Goal: Transaction & Acquisition: Obtain resource

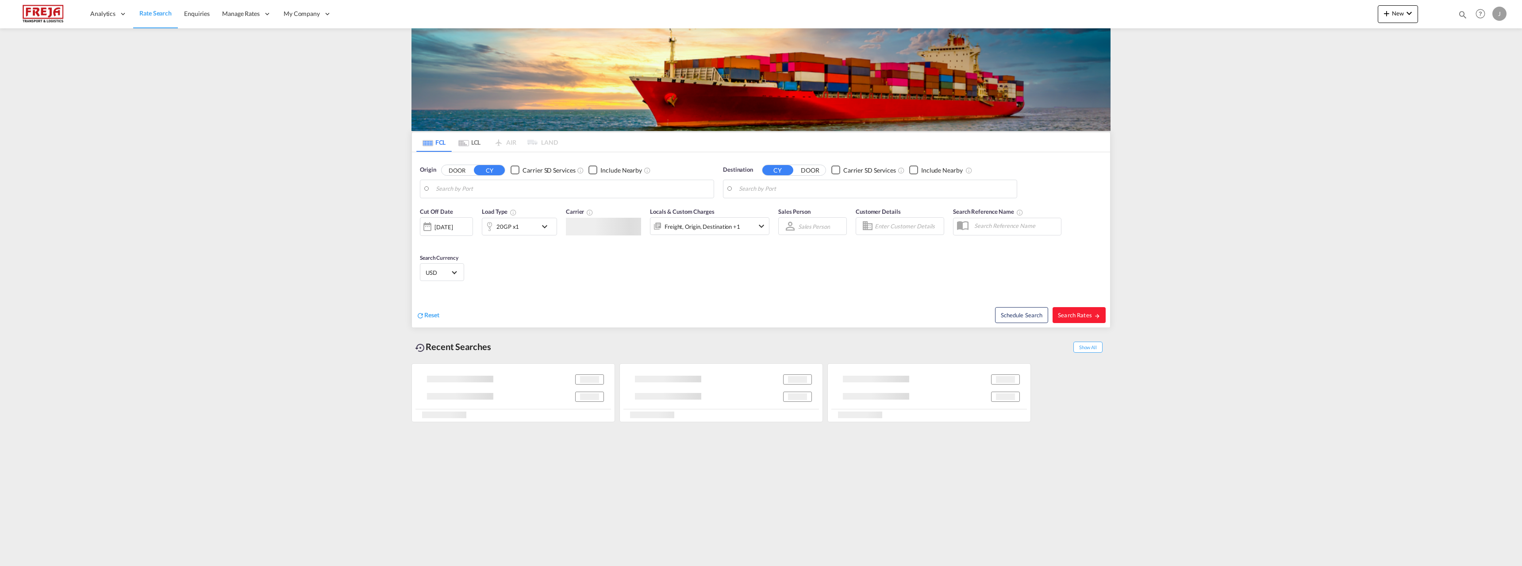
type input "Mundra, INMUN"
type input "Raumo (Rauma), [GEOGRAPHIC_DATA]"
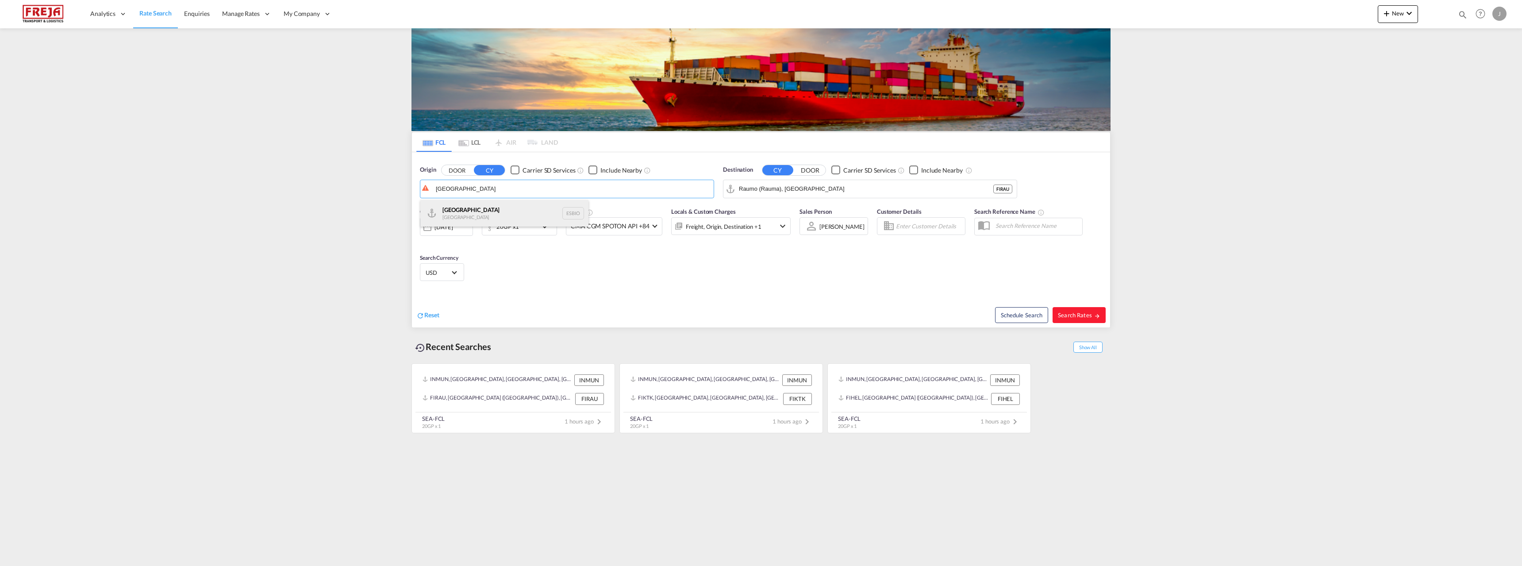
click at [462, 210] on div "Bilbao Spain ESBIO" at bounding box center [504, 213] width 168 height 27
type input "[GEOGRAPHIC_DATA], ESBIO"
click at [760, 187] on input "Raumo (Rauma), [GEOGRAPHIC_DATA]" at bounding box center [876, 188] width 274 height 13
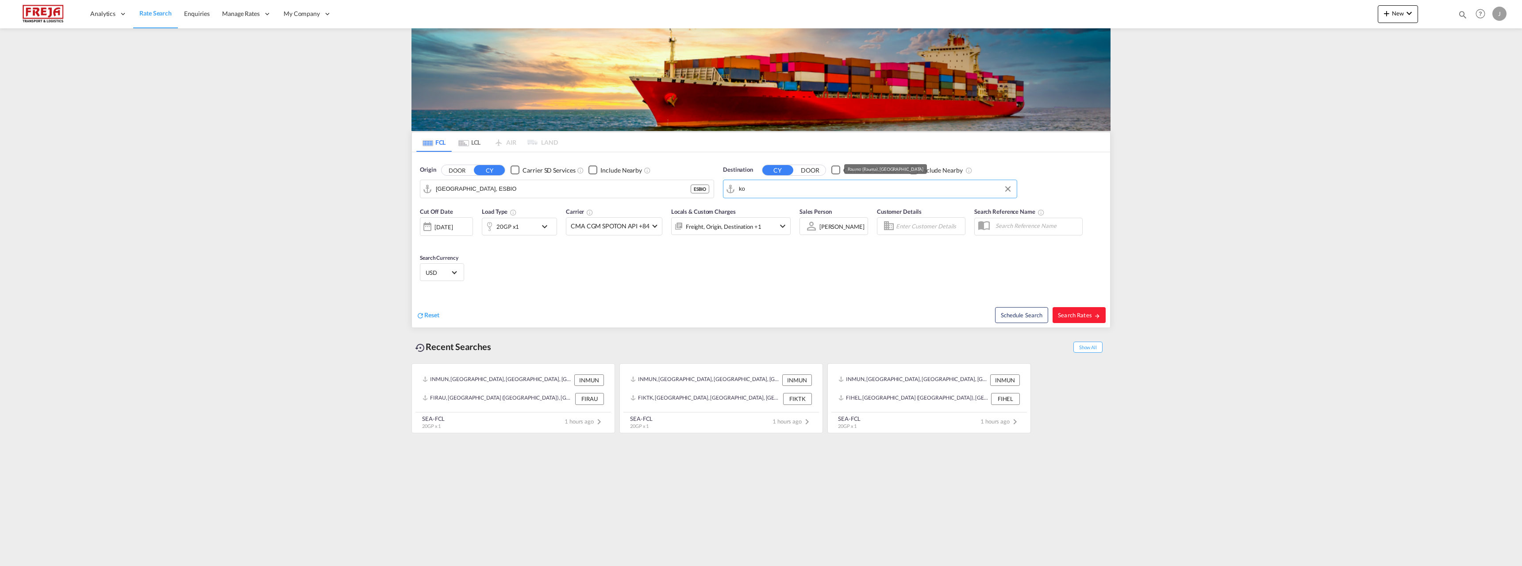
type input "k"
click at [773, 206] on div "Helsinki (Helsingfors) Finland FIHEL" at bounding box center [808, 216] width 168 height 32
type input "Helsinki (Helsingfors), FIHEL"
click at [524, 227] on div "20GP x1" at bounding box center [509, 227] width 55 height 18
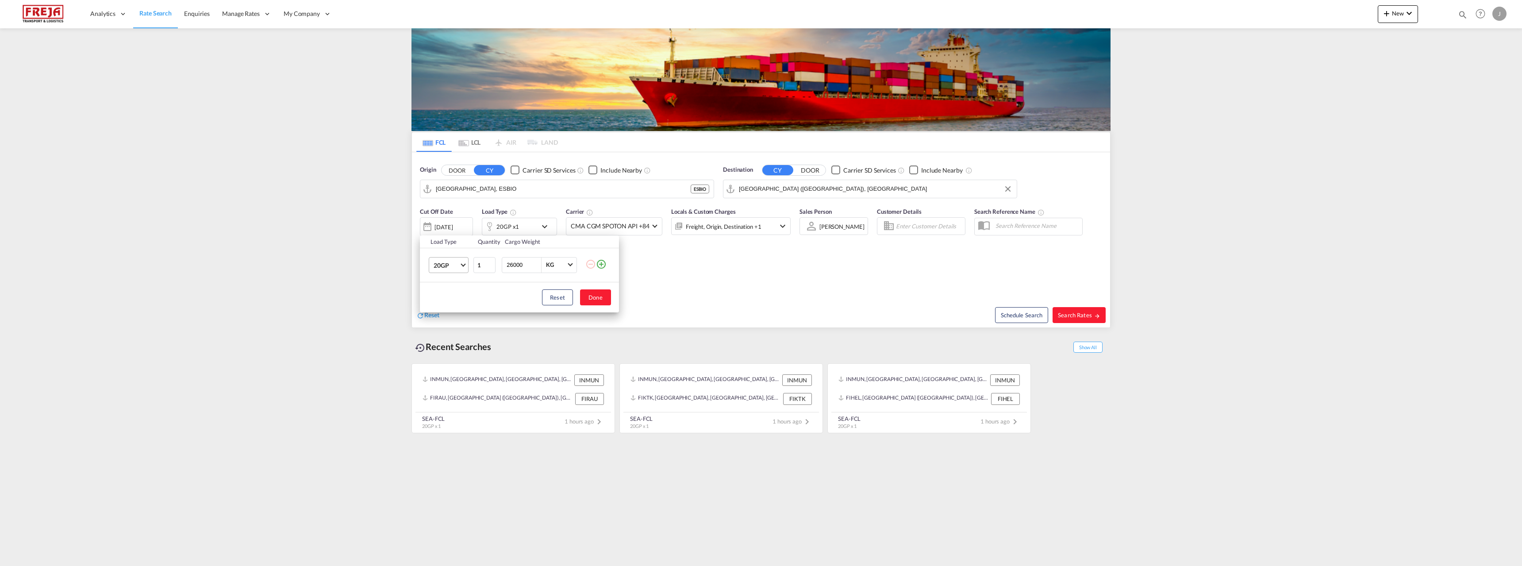
click at [458, 264] on span "20GP" at bounding box center [447, 265] width 26 height 9
click at [453, 308] on md-option "40HC" at bounding box center [457, 307] width 60 height 21
click at [602, 298] on button "Done" at bounding box center [595, 297] width 31 height 16
click at [1090, 313] on span "Search Rates" at bounding box center [1079, 315] width 42 height 7
type input "ESBIO to FIHEL / 28 Aug 2025"
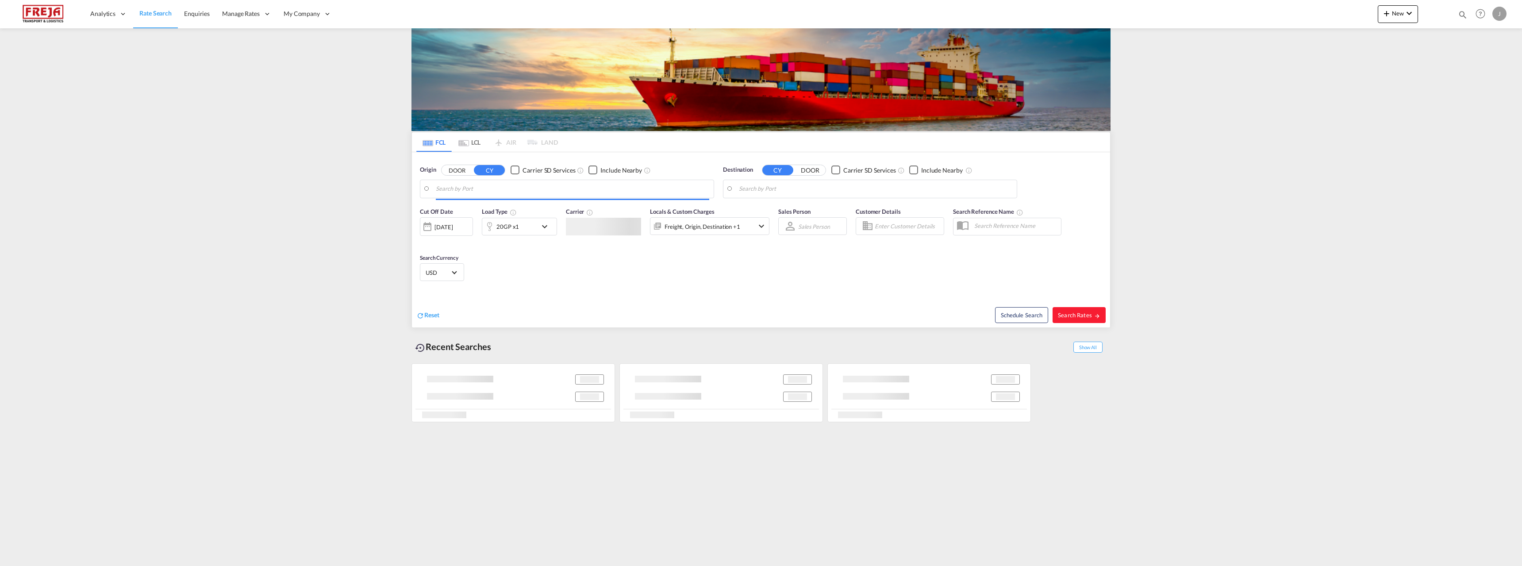
type input "[GEOGRAPHIC_DATA], ESBIO"
type input "Kotka, FIKTK"
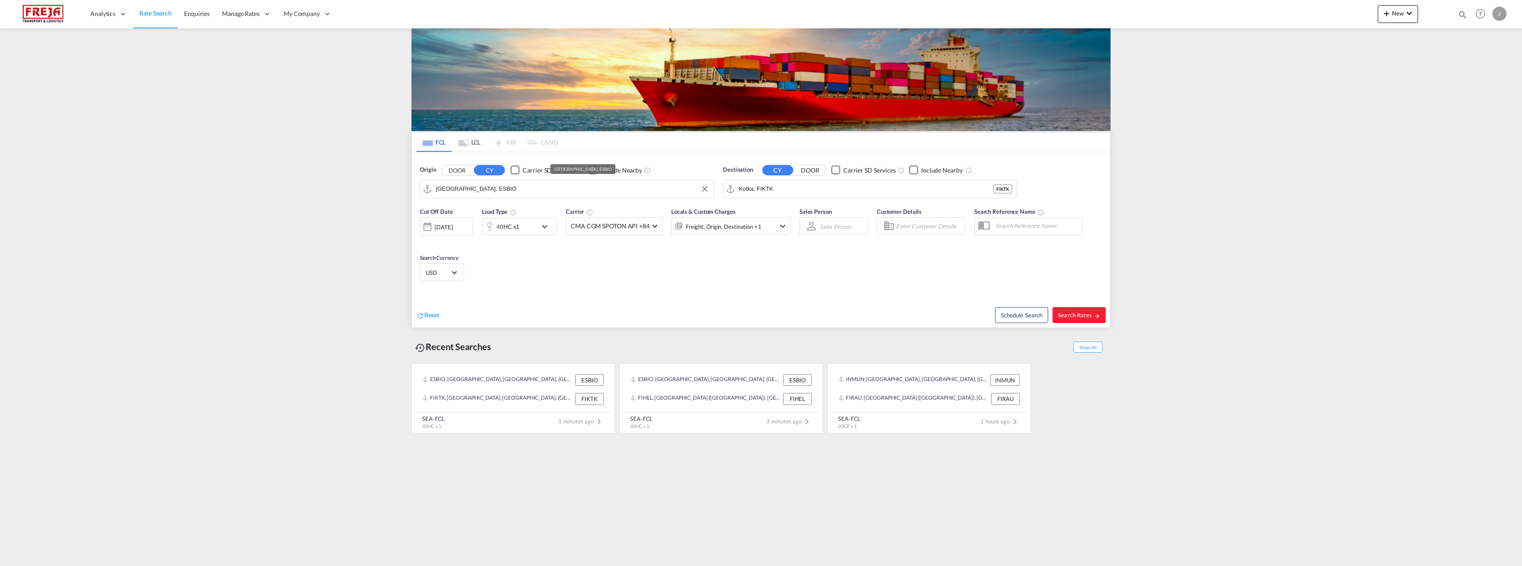
click at [487, 187] on input "[GEOGRAPHIC_DATA], ESBIO" at bounding box center [573, 188] width 274 height 13
click at [469, 218] on div "Izmir Turkey TRIZM" at bounding box center [504, 213] width 168 height 27
type input "Izmir, TRIZM"
click at [1096, 314] on md-icon "icon-arrow-right" at bounding box center [1097, 316] width 6 height 6
type input "TRIZM to FIKTK / [DATE]"
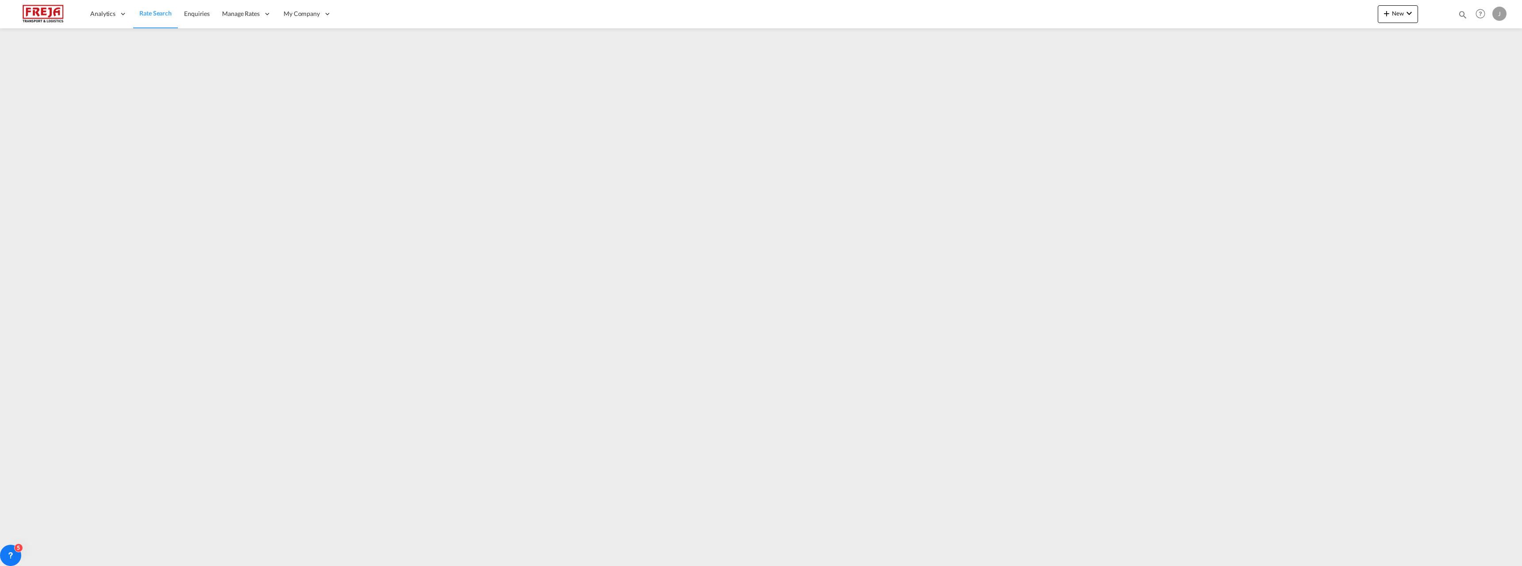
click at [159, 14] on span "Rate Search" at bounding box center [155, 13] width 32 height 8
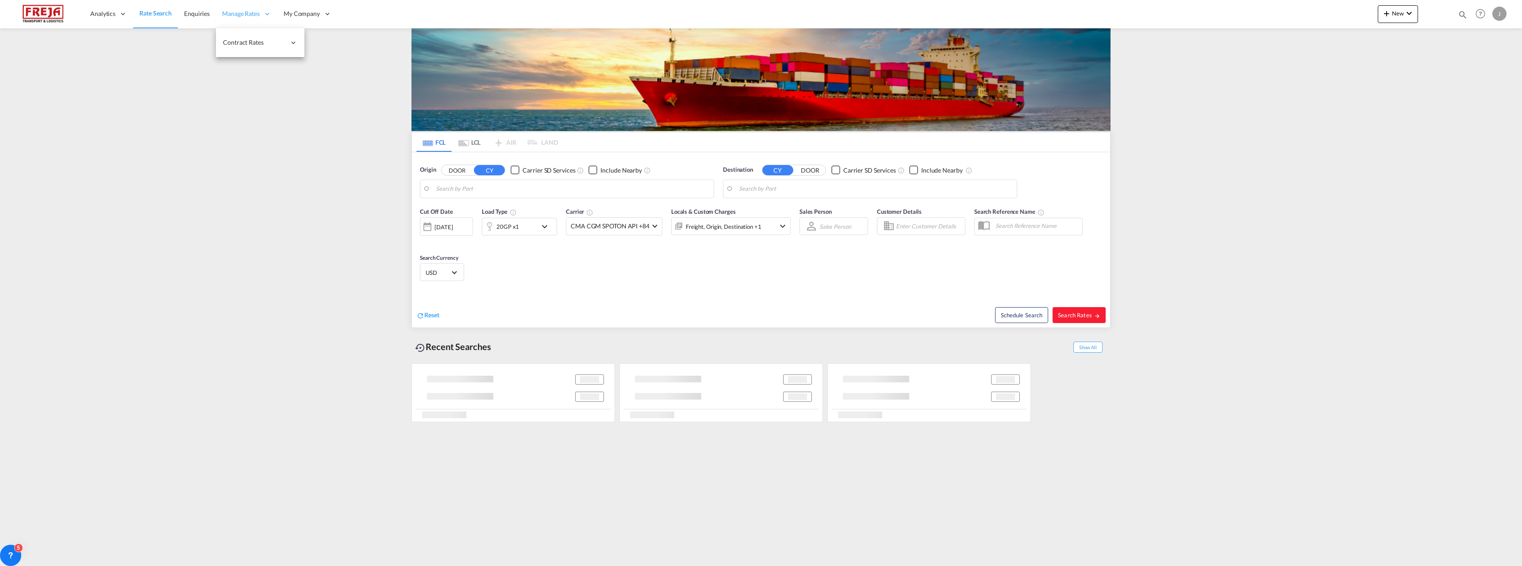
type input "Izmir, TRIZM"
type input "Kotka, FIKTK"
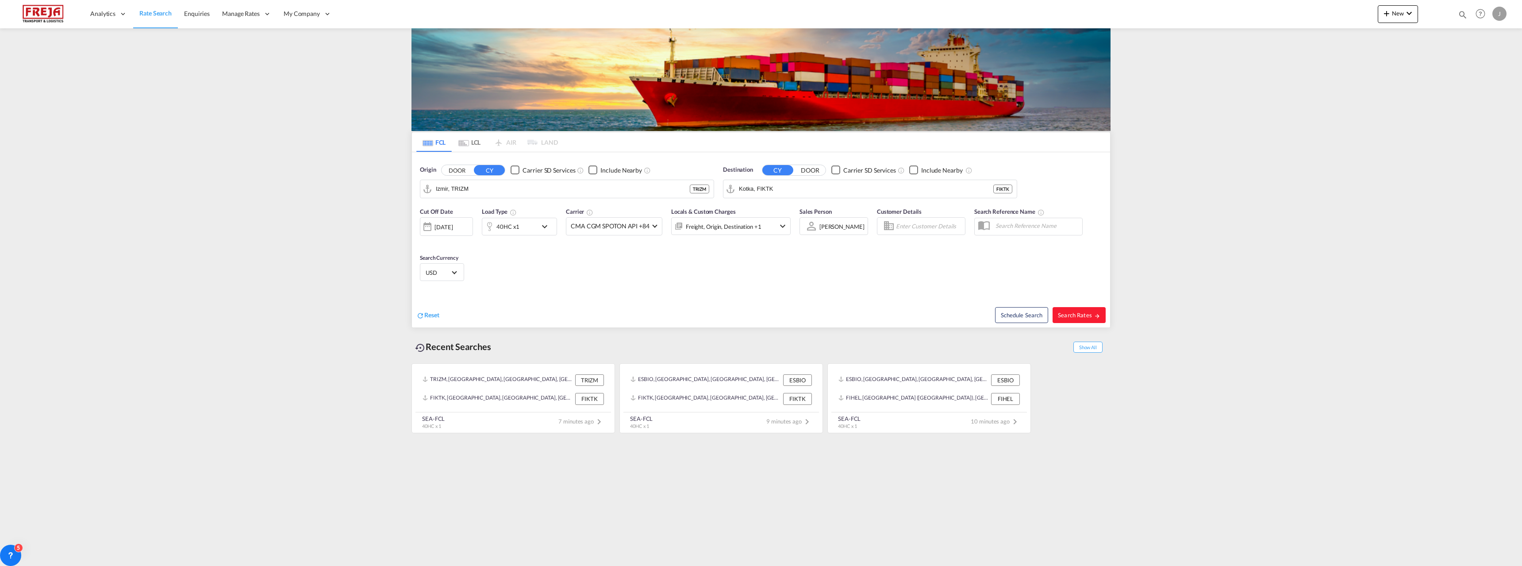
click at [475, 140] on md-tab-item "LCL" at bounding box center [469, 141] width 35 height 19
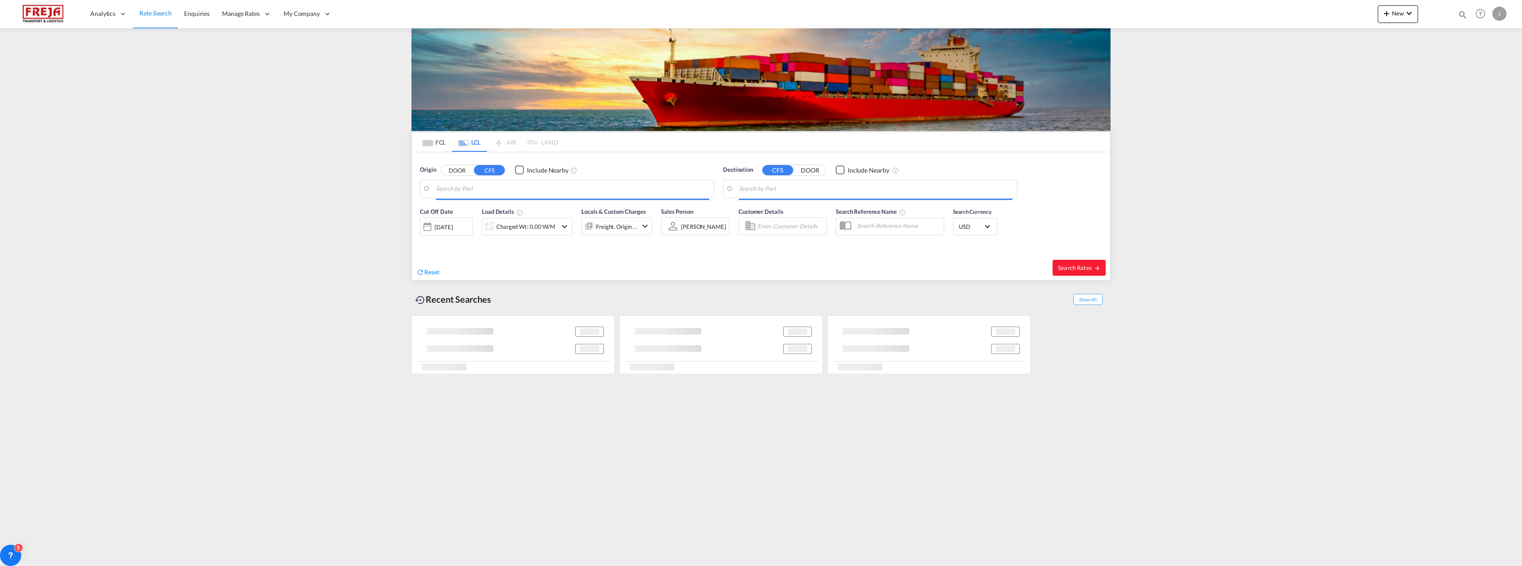
type input "[GEOGRAPHIC_DATA] ([GEOGRAPHIC_DATA]), [GEOGRAPHIC_DATA]"
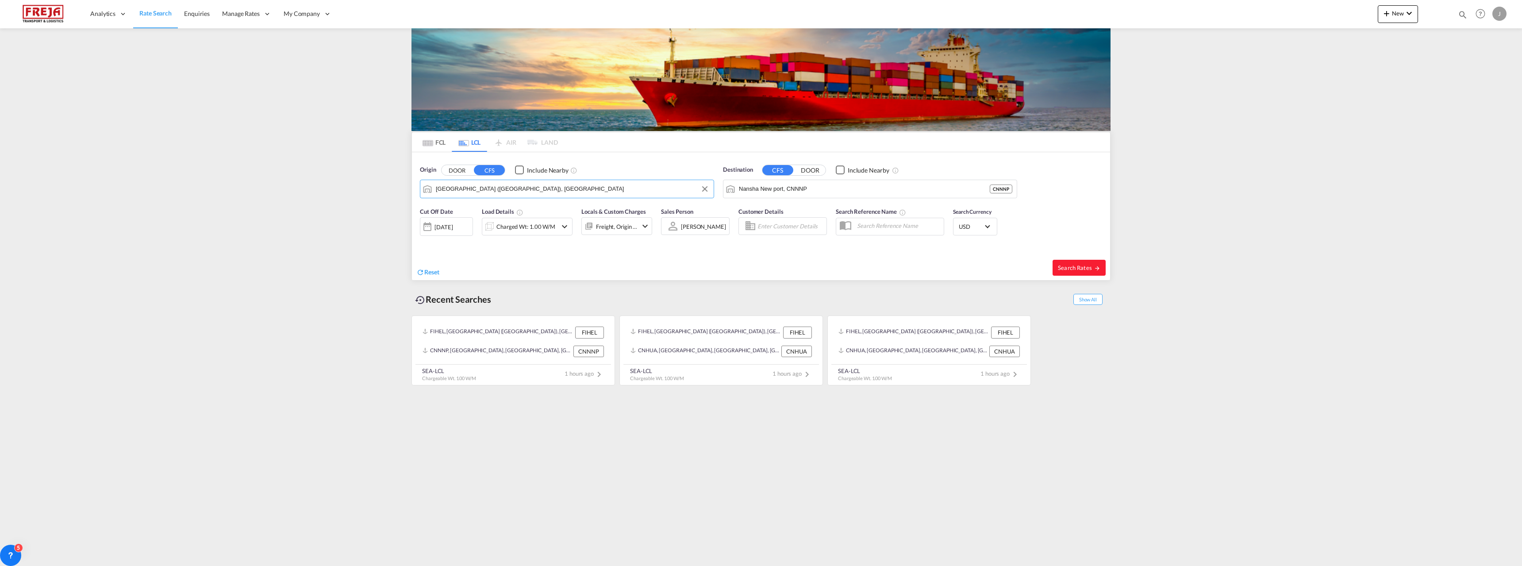
click at [479, 189] on input "[GEOGRAPHIC_DATA] ([GEOGRAPHIC_DATA]), [GEOGRAPHIC_DATA]" at bounding box center [573, 188] width 274 height 13
click at [764, 199] on md-autocomplete-wrap "Nansha New port, CNNNP" at bounding box center [876, 191] width 274 height 18
click at [766, 188] on input "Nansha New port, CNNNP" at bounding box center [876, 188] width 274 height 13
click at [769, 210] on div "[GEOGRAPHIC_DATA] [GEOGRAPHIC_DATA]" at bounding box center [808, 213] width 168 height 27
type input "[GEOGRAPHIC_DATA], [GEOGRAPHIC_DATA]"
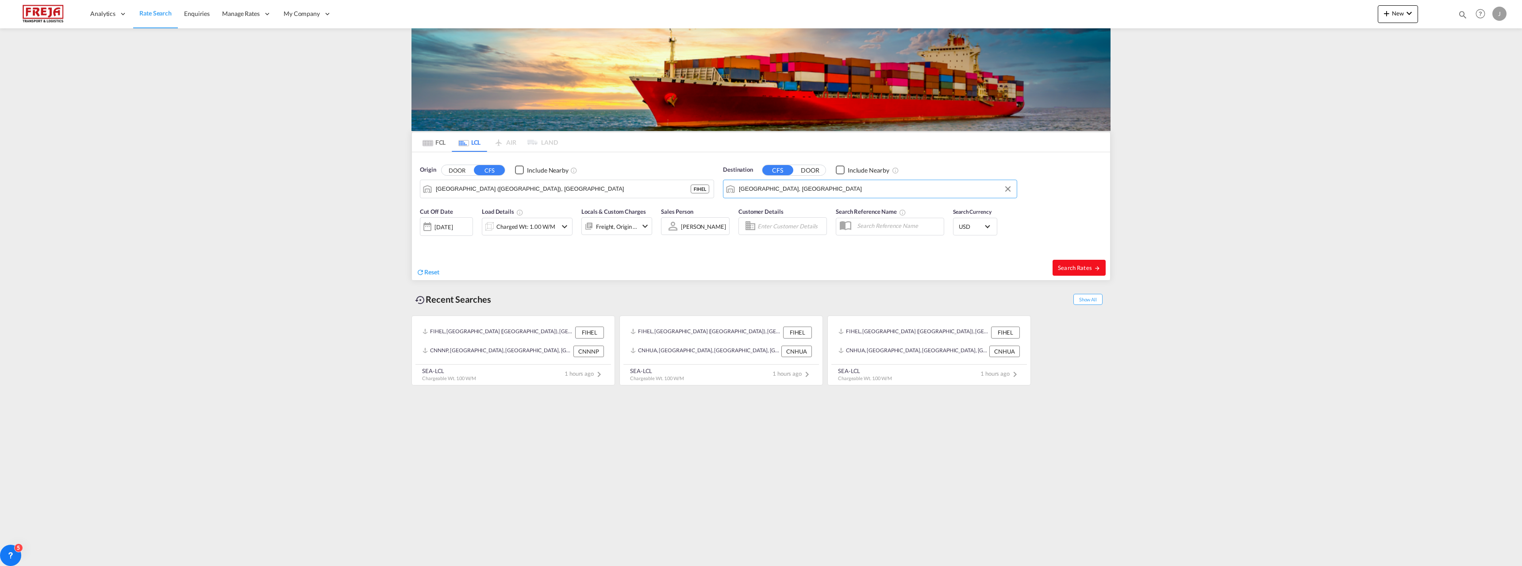
click at [1069, 268] on span "Search Rates" at bounding box center [1079, 267] width 42 height 7
type input "FIHEL to AEJEA / [DATE]"
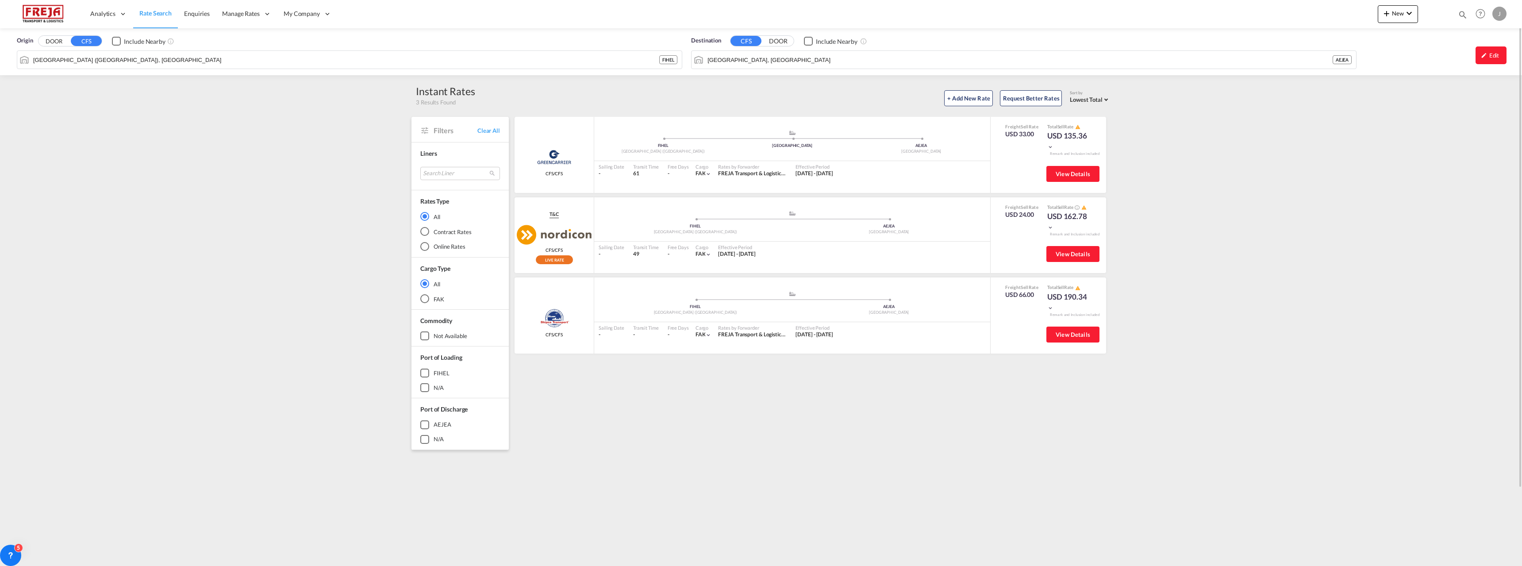
click at [154, 19] on link "Rate Search" at bounding box center [155, 14] width 45 height 29
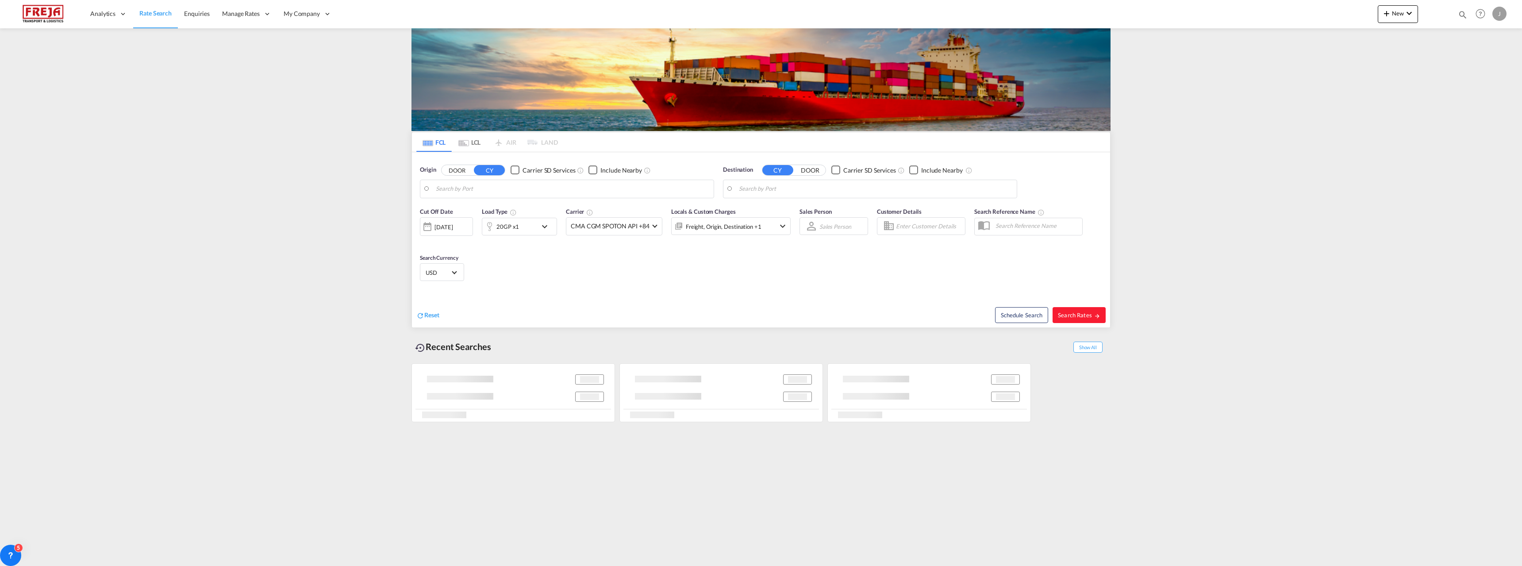
type input "Izmir, TRIZM"
type input "Kotka, FIKTK"
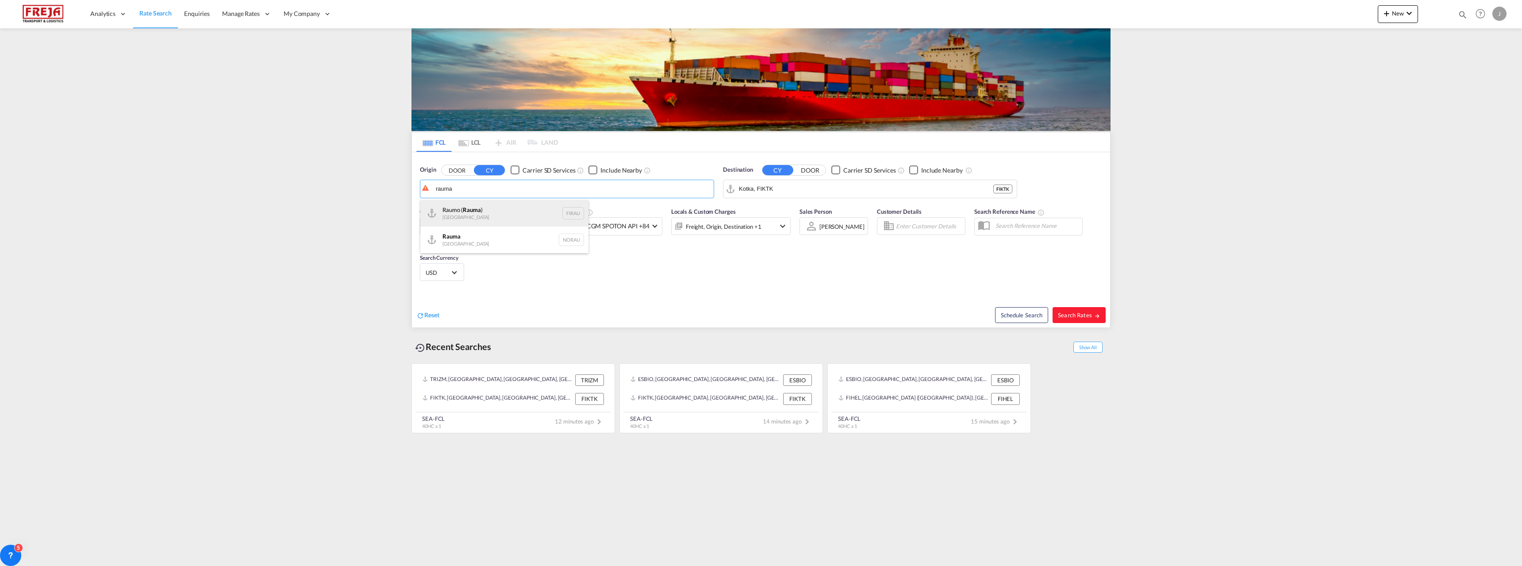
click at [452, 213] on div "Raumo ( [GEOGRAPHIC_DATA] ) [GEOGRAPHIC_DATA] FIRAU" at bounding box center [504, 213] width 168 height 27
type input "Raumo (Rauma), [GEOGRAPHIC_DATA]"
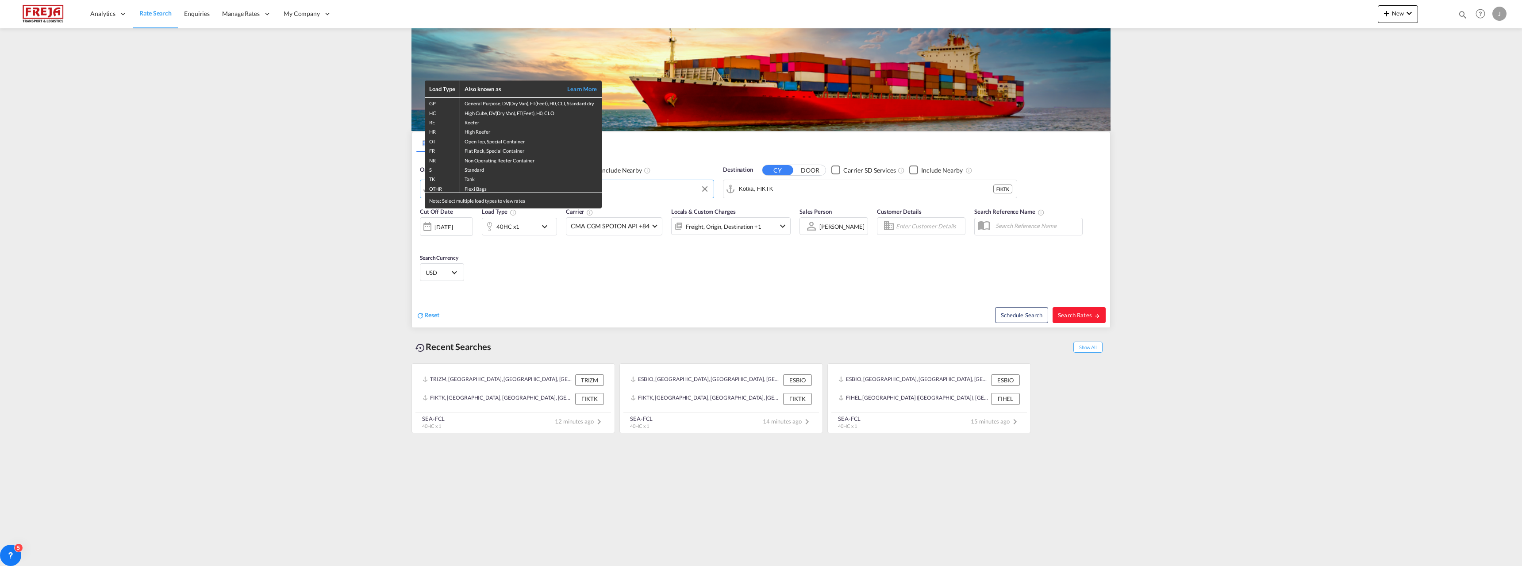
click at [770, 189] on div "Load Type Also known as Learn More GP General Purpose, DV(Dry Van), FT(Feet), H…" at bounding box center [761, 283] width 1522 height 566
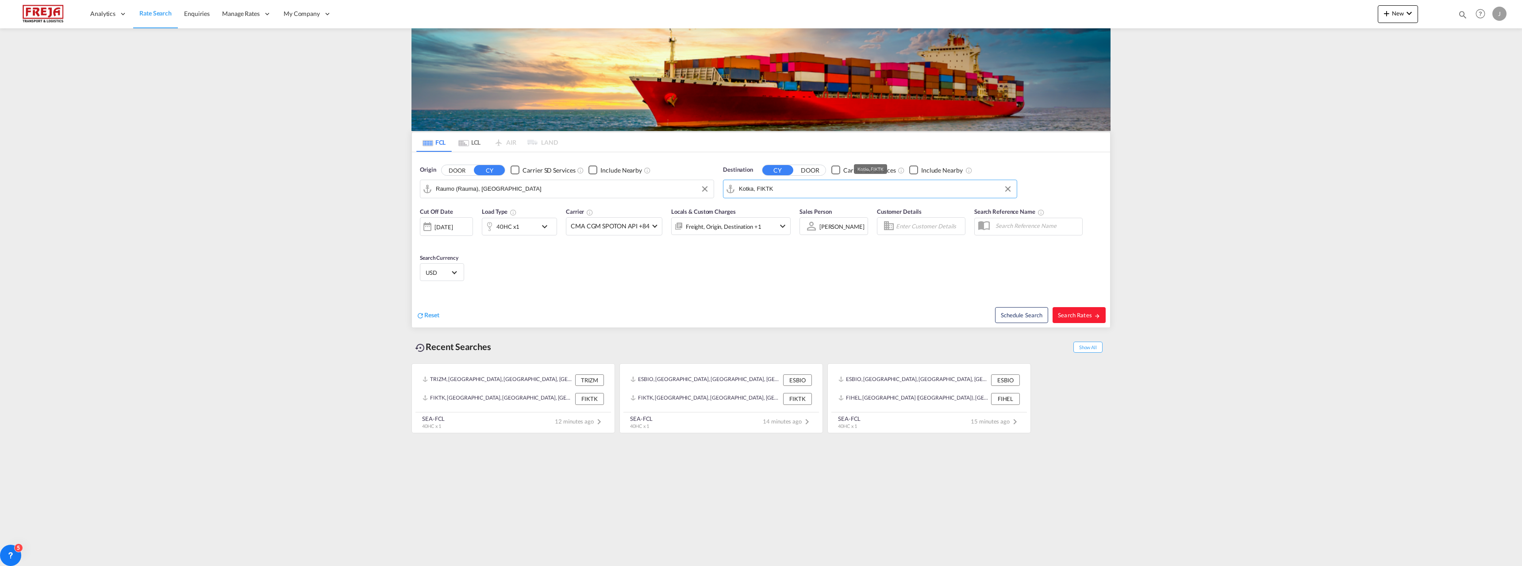
click at [776, 186] on input "Kotka, FIKTK" at bounding box center [876, 188] width 274 height 13
click at [775, 243] on div "[GEOGRAPHIC_DATA] , [GEOGRAPHIC_DATA] [GEOGRAPHIC_DATA] CAMTR" at bounding box center [808, 248] width 168 height 32
type input "[GEOGRAPHIC_DATA], [GEOGRAPHIC_DATA], CAMTR"
click at [453, 229] on div "[DATE]" at bounding box center [444, 227] width 18 height 8
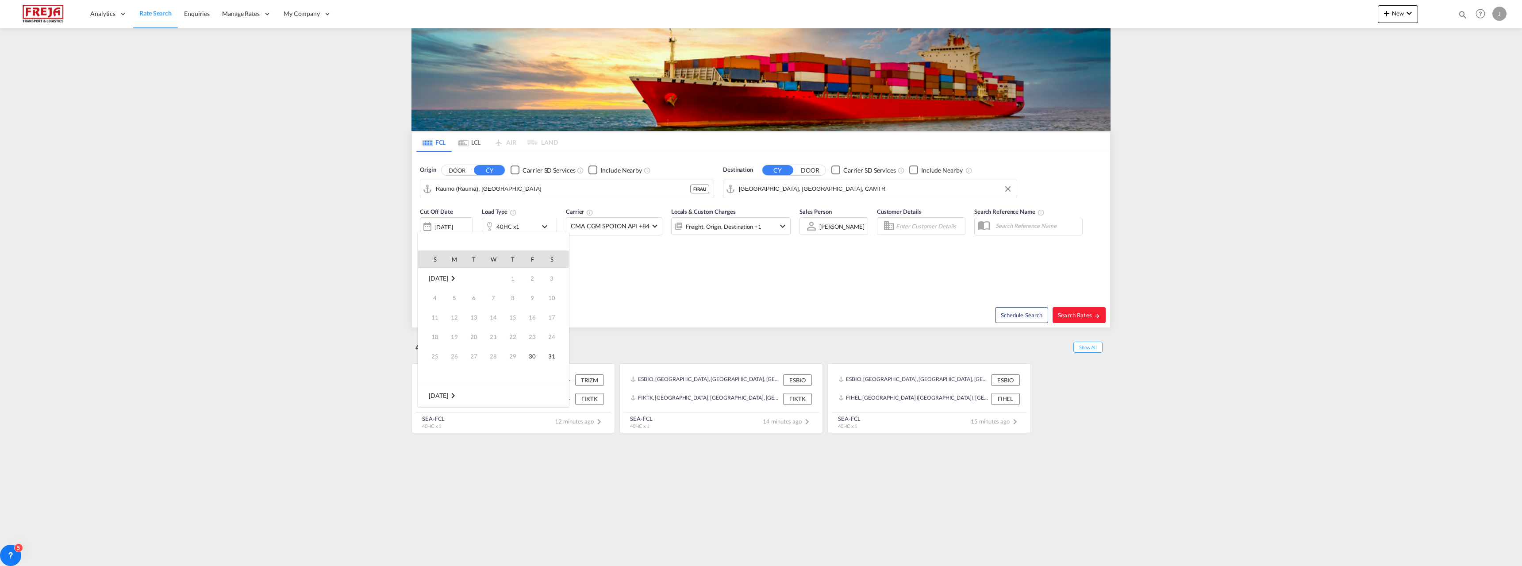
scroll to position [352, 0]
click at [1096, 314] on div at bounding box center [761, 283] width 1522 height 566
click at [1077, 317] on span "Search Rates" at bounding box center [1079, 315] width 42 height 7
type input "FIRAU to CAMTR / [DATE]"
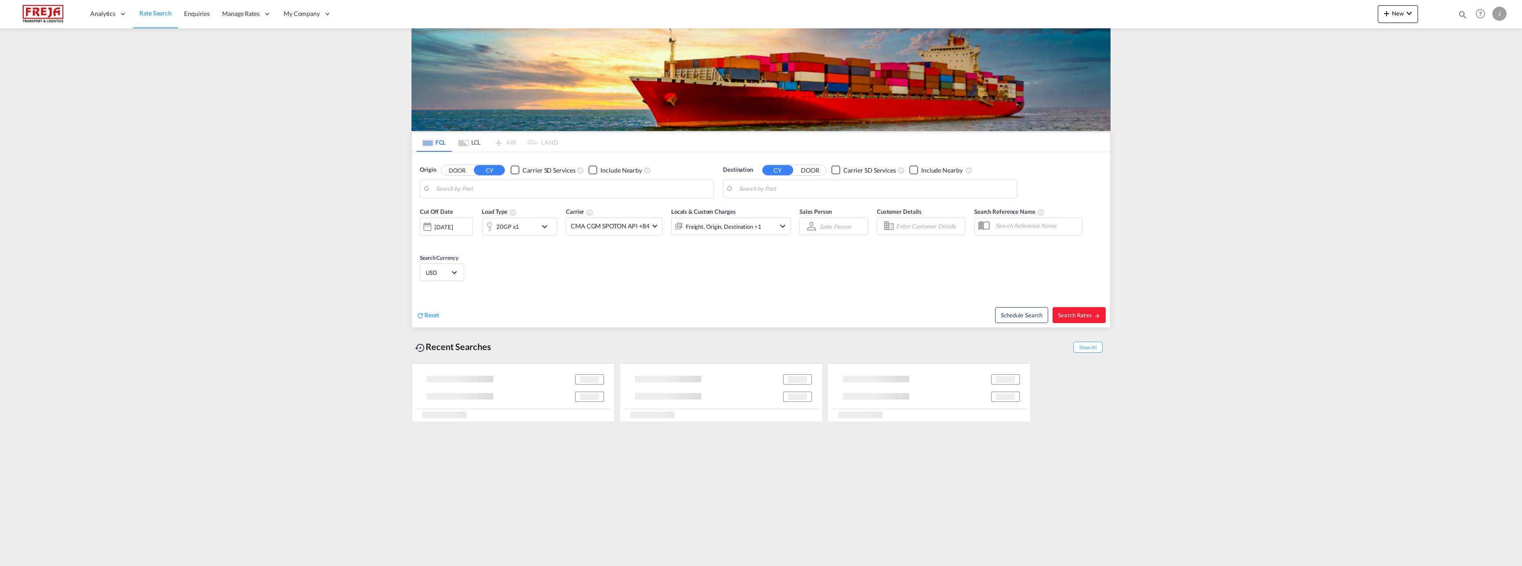
type input "Raumo (Rauma), [GEOGRAPHIC_DATA]"
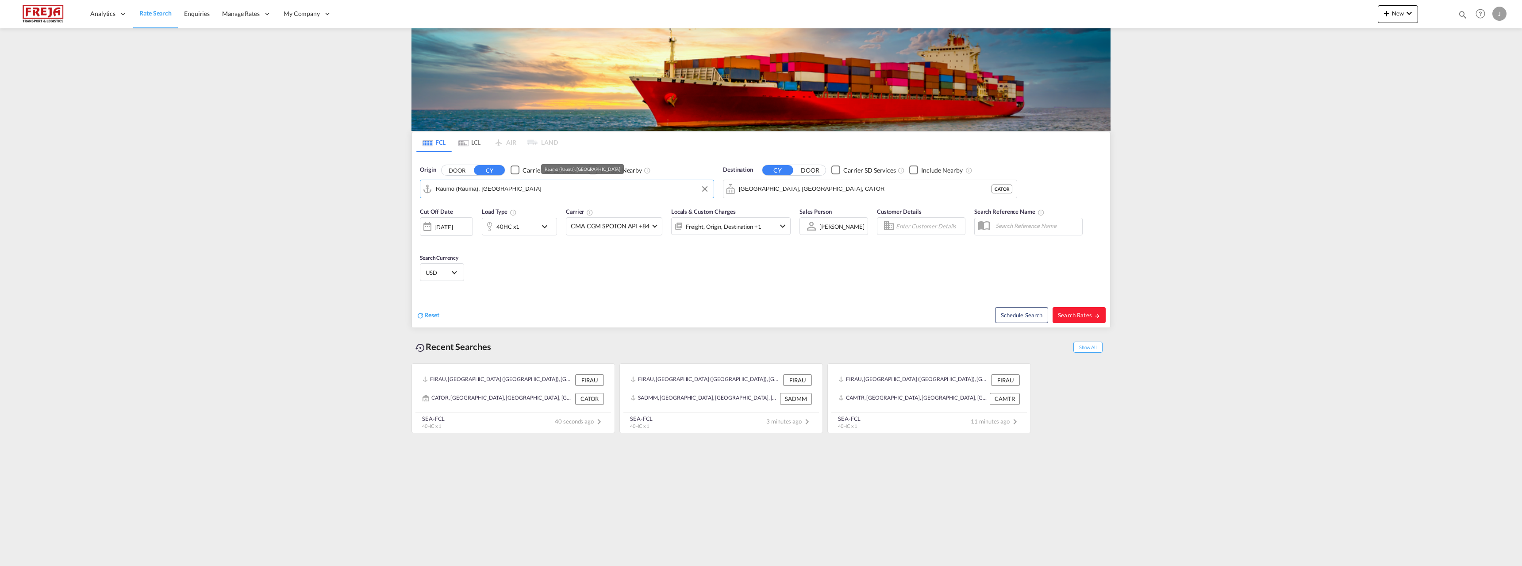
click at [482, 187] on input "Raumo (Rauma), [GEOGRAPHIC_DATA]" at bounding box center [573, 188] width 274 height 13
click at [836, 183] on input "Toronto, ON, CATOR" at bounding box center [876, 188] width 274 height 13
click at [799, 265] on div "Altamira Mexico MXATM" at bounding box center [808, 266] width 168 height 27
type input "Altamira, MXATM"
click at [1079, 312] on span "Search Rates" at bounding box center [1079, 315] width 42 height 7
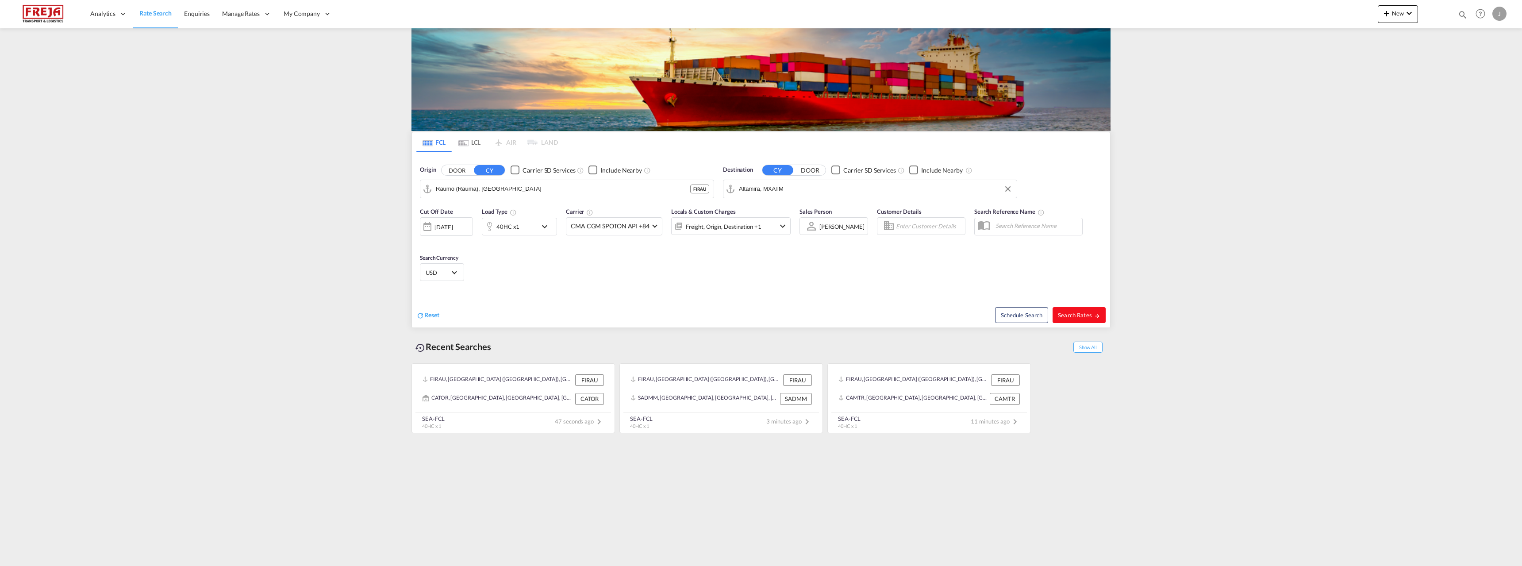
type input "FIRAU to MXATM / 28 Aug 2025"
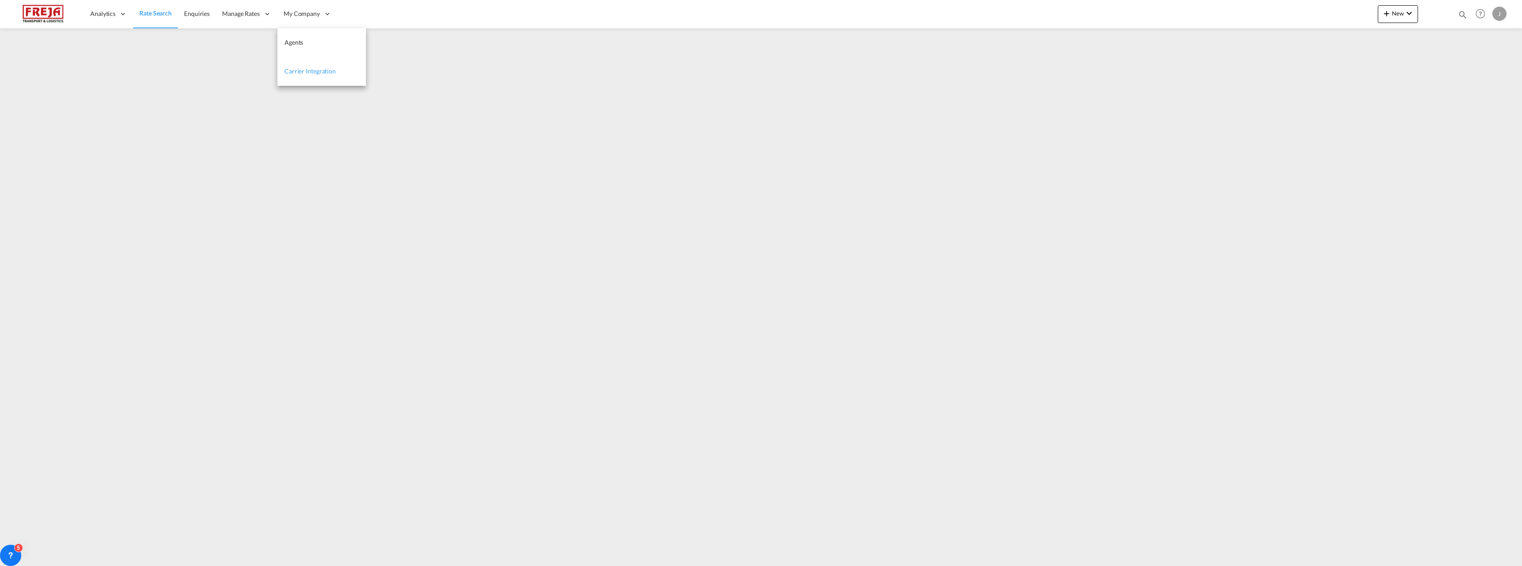
click at [314, 79] on link "Carrier Integration" at bounding box center [321, 71] width 89 height 29
click at [309, 68] on span "Carrier Integration" at bounding box center [309, 71] width 51 height 8
click at [159, 14] on span "Rate Search" at bounding box center [155, 14] width 32 height 8
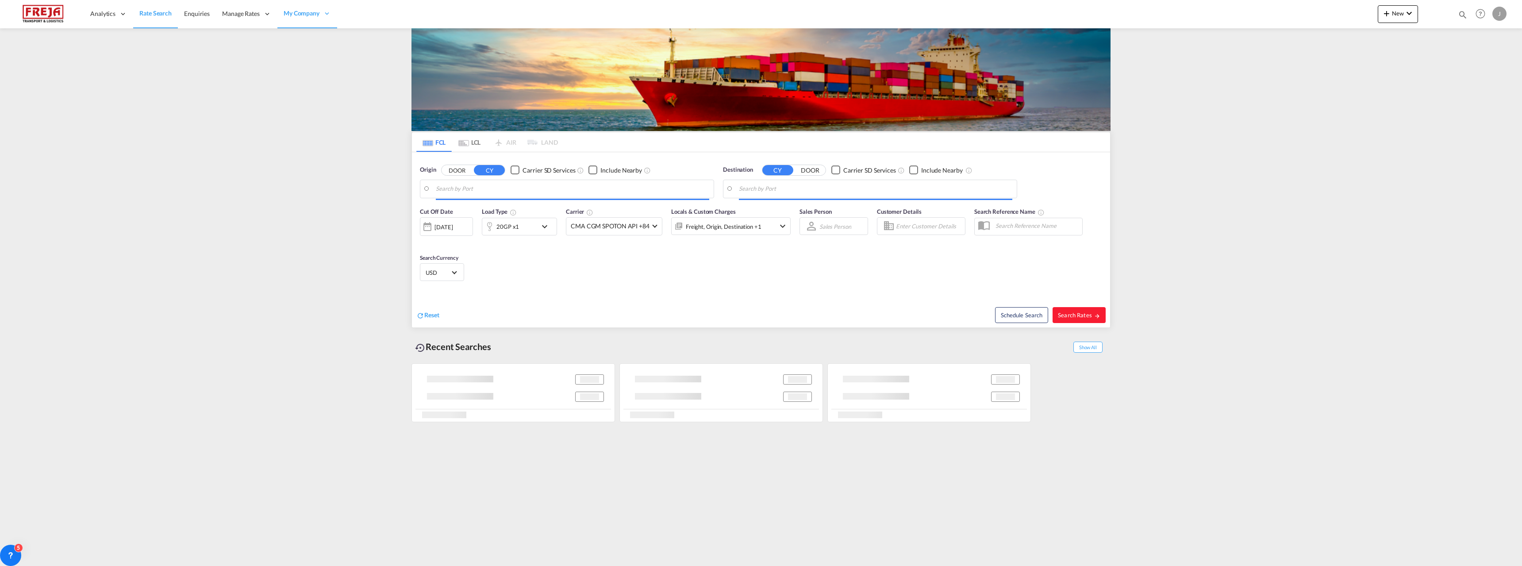
type input "Raumo (Rauma), [GEOGRAPHIC_DATA]"
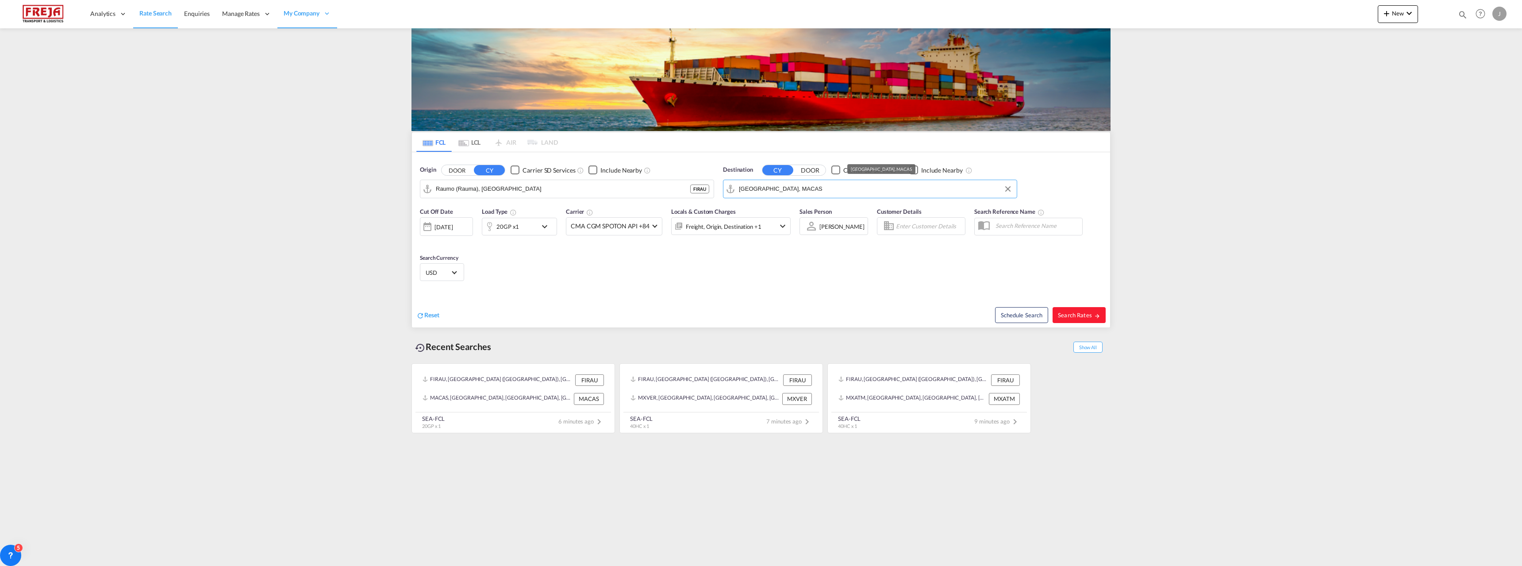
click at [782, 187] on input "Casablanca, MACAS" at bounding box center [876, 188] width 274 height 13
click at [787, 211] on div "Bangkok Thailand THBKK" at bounding box center [808, 213] width 168 height 27
type input "Bangkok, THBKK"
click at [1083, 316] on span "Search Rates" at bounding box center [1079, 315] width 42 height 7
type input "FIRAU to THBKK / 28 Aug 2025"
